Goal: Information Seeking & Learning: Learn about a topic

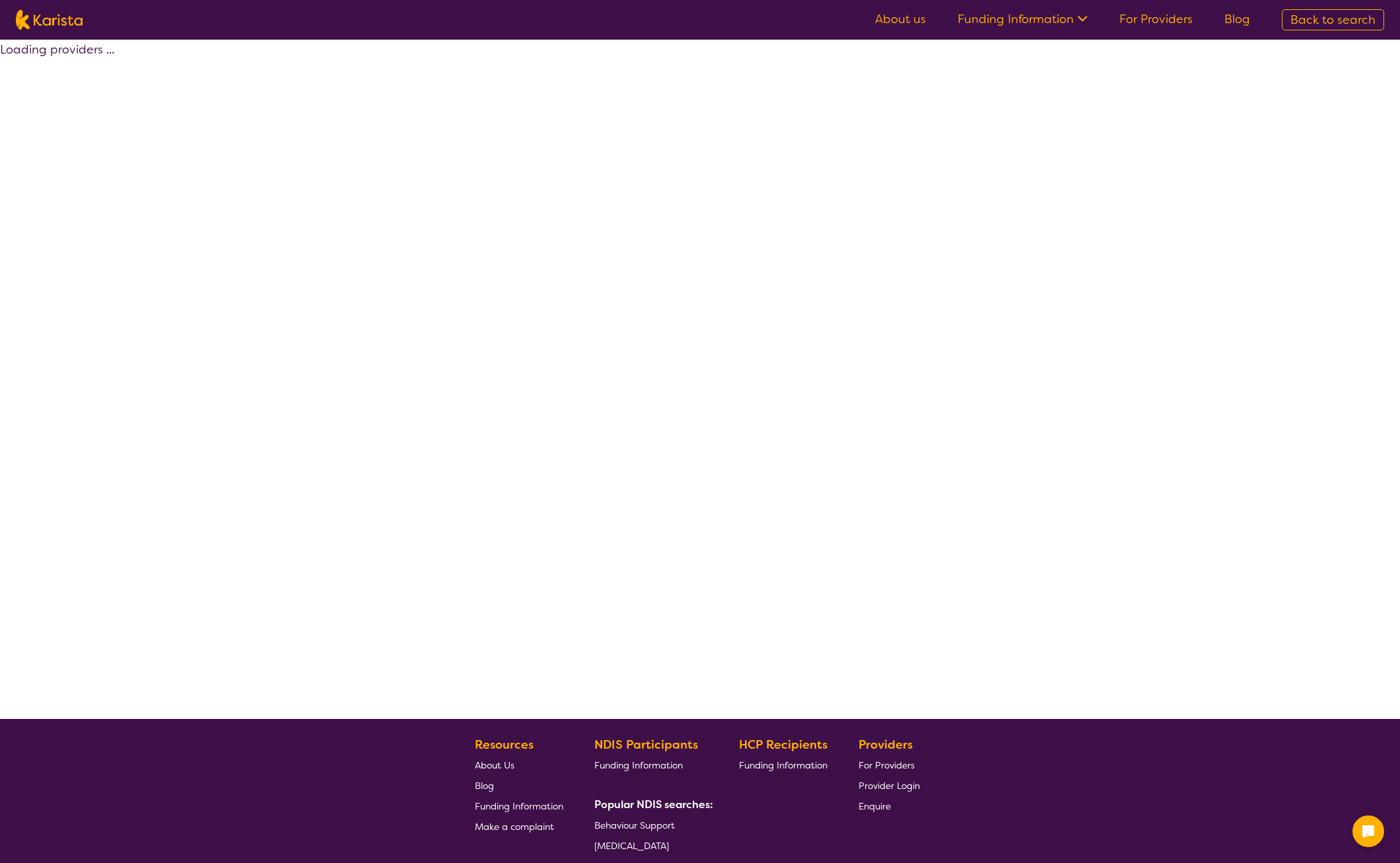
select select "by_score"
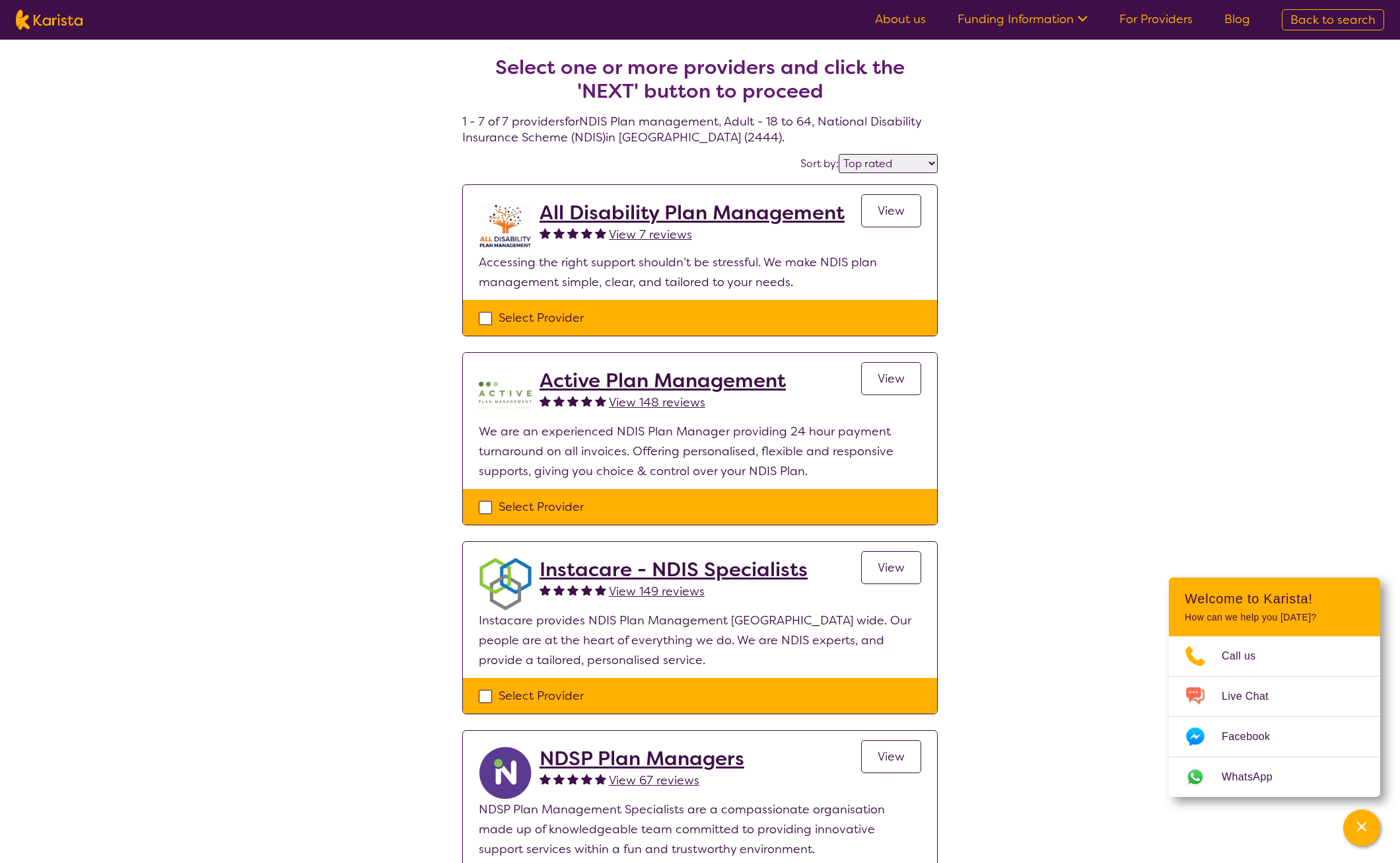
click at [911, 221] on link "View" at bounding box center [891, 210] width 60 height 33
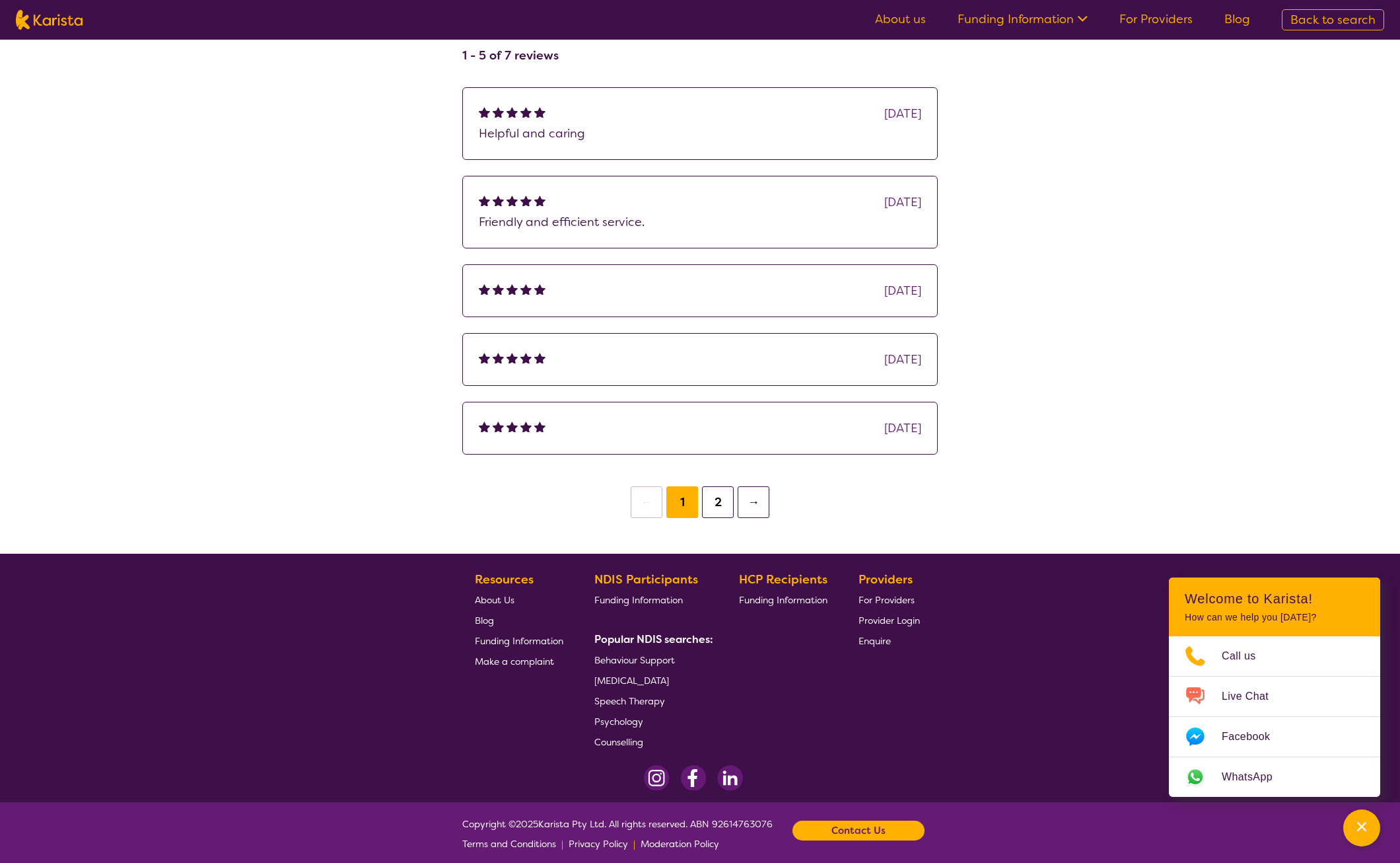
scroll to position [942, 0]
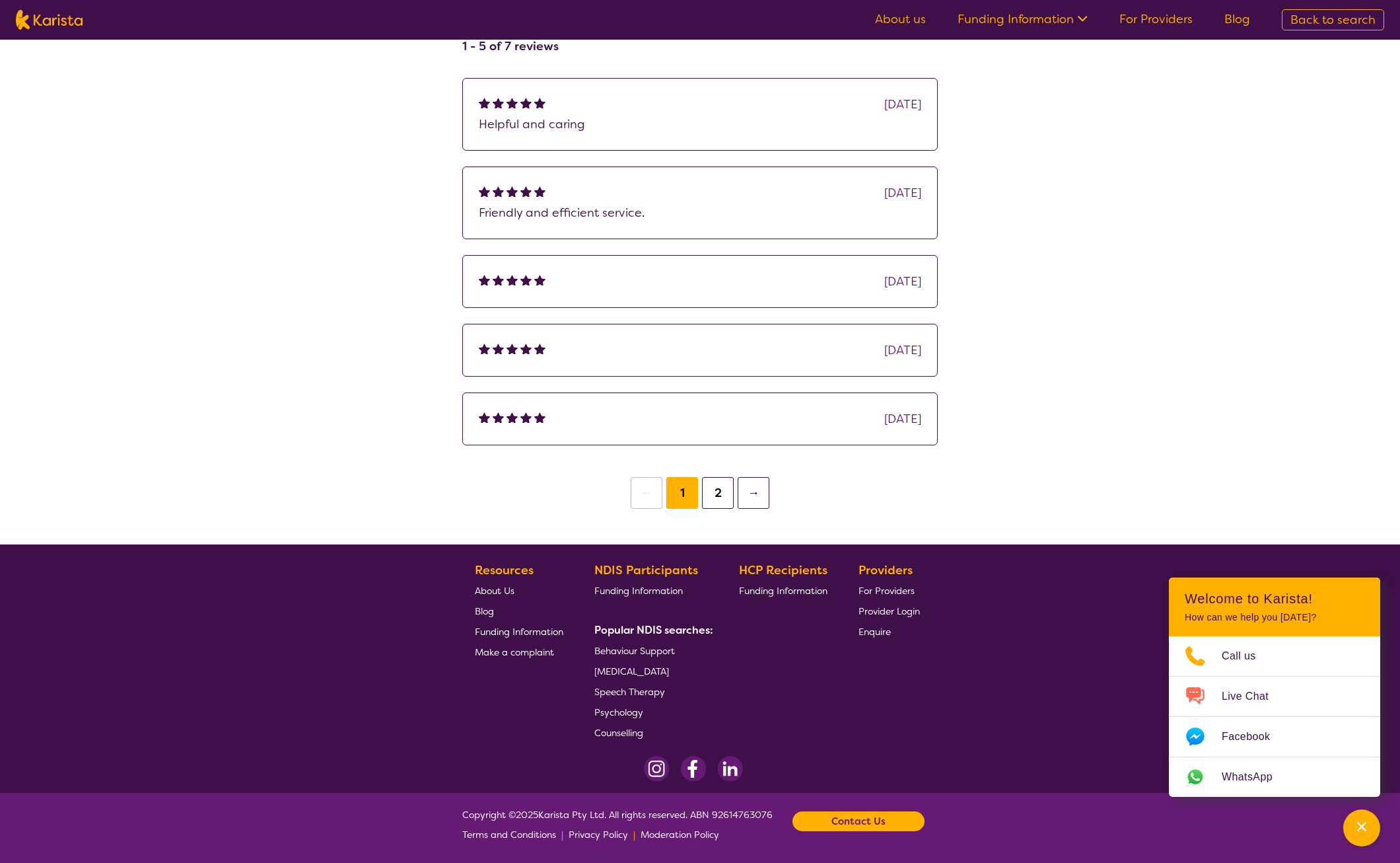
click at [751, 492] on button "→" at bounding box center [753, 492] width 31 height 31
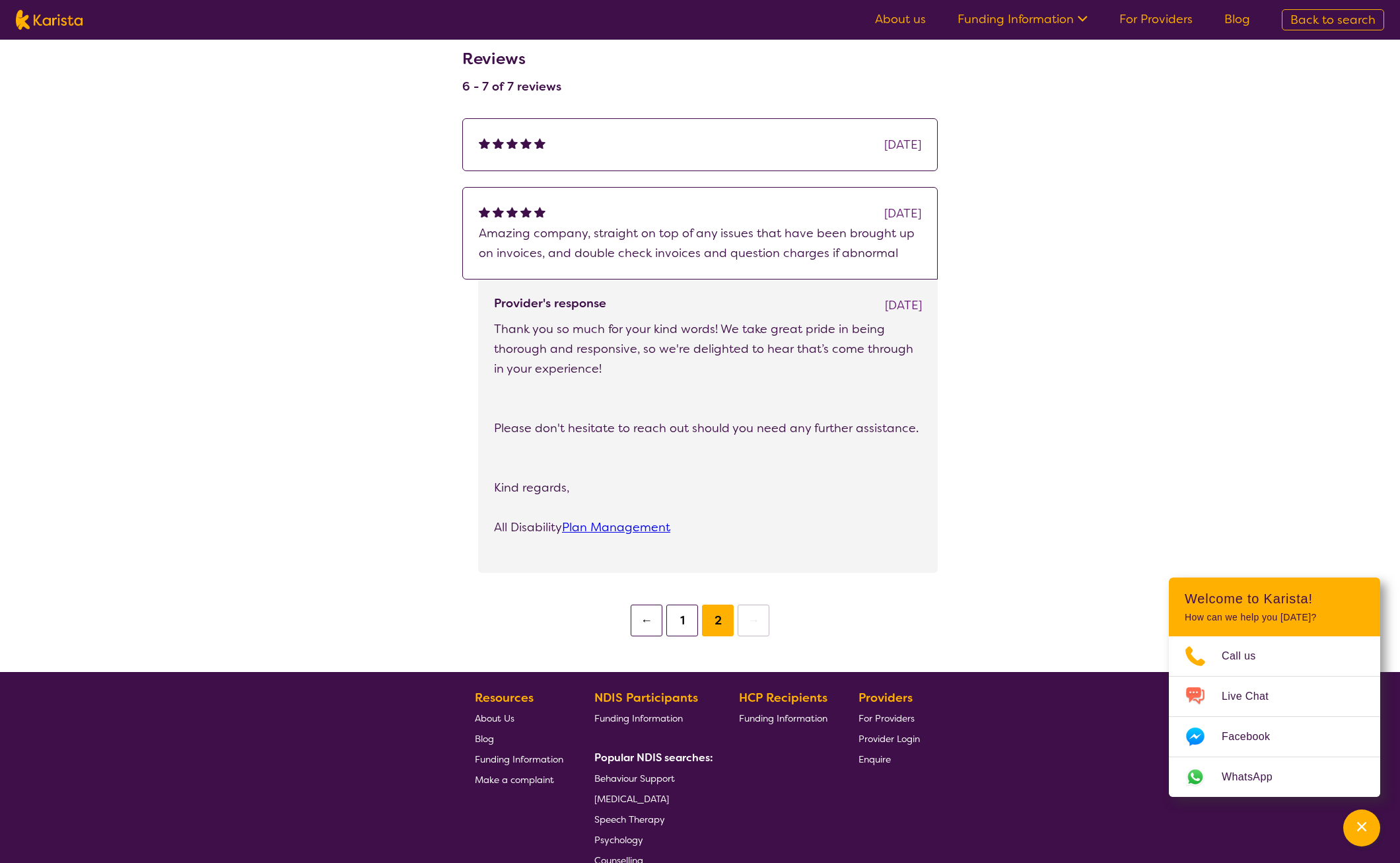
scroll to position [925, 0]
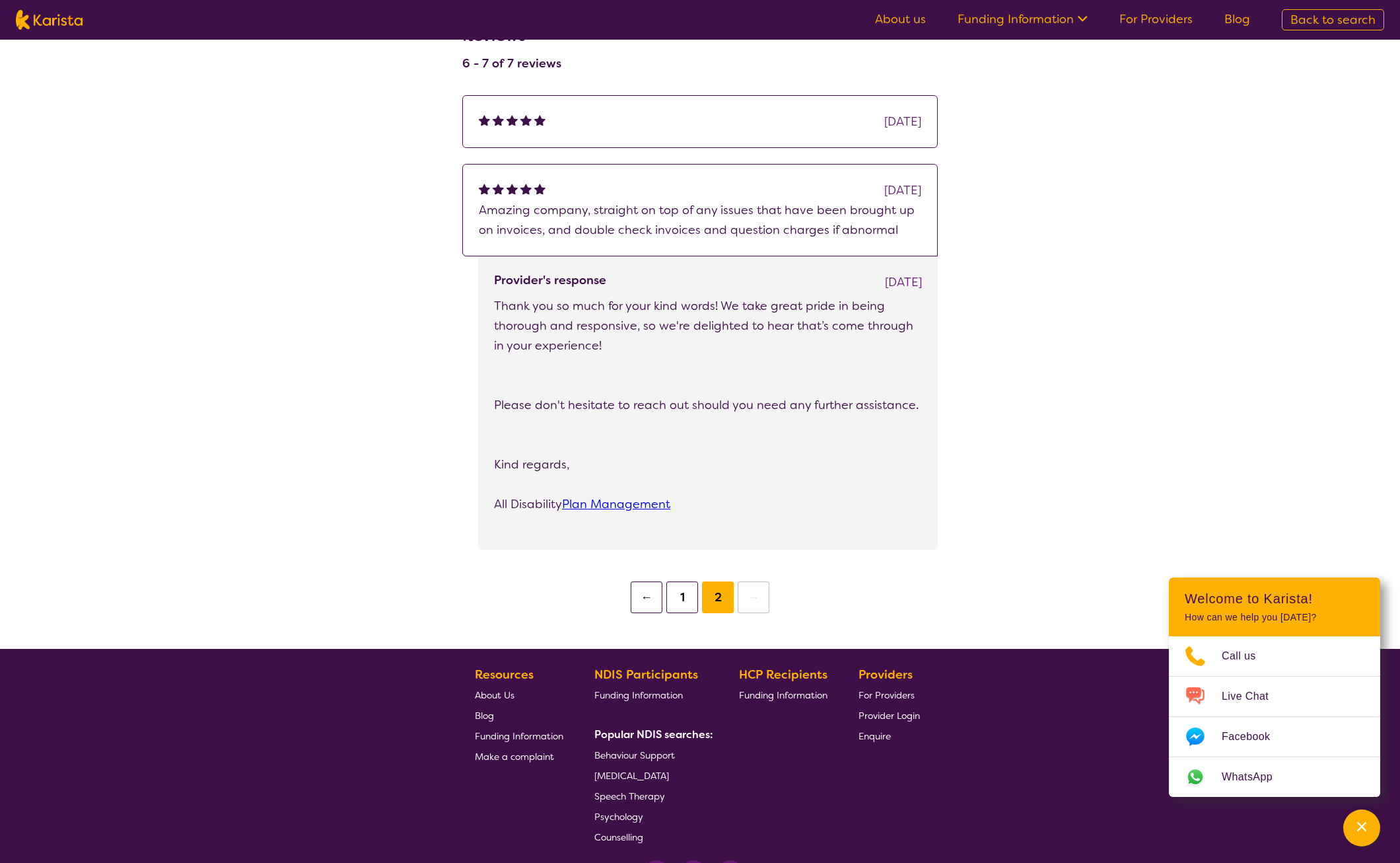
click at [641, 589] on button "←" at bounding box center [646, 597] width 31 height 31
